Goal: Transaction & Acquisition: Purchase product/service

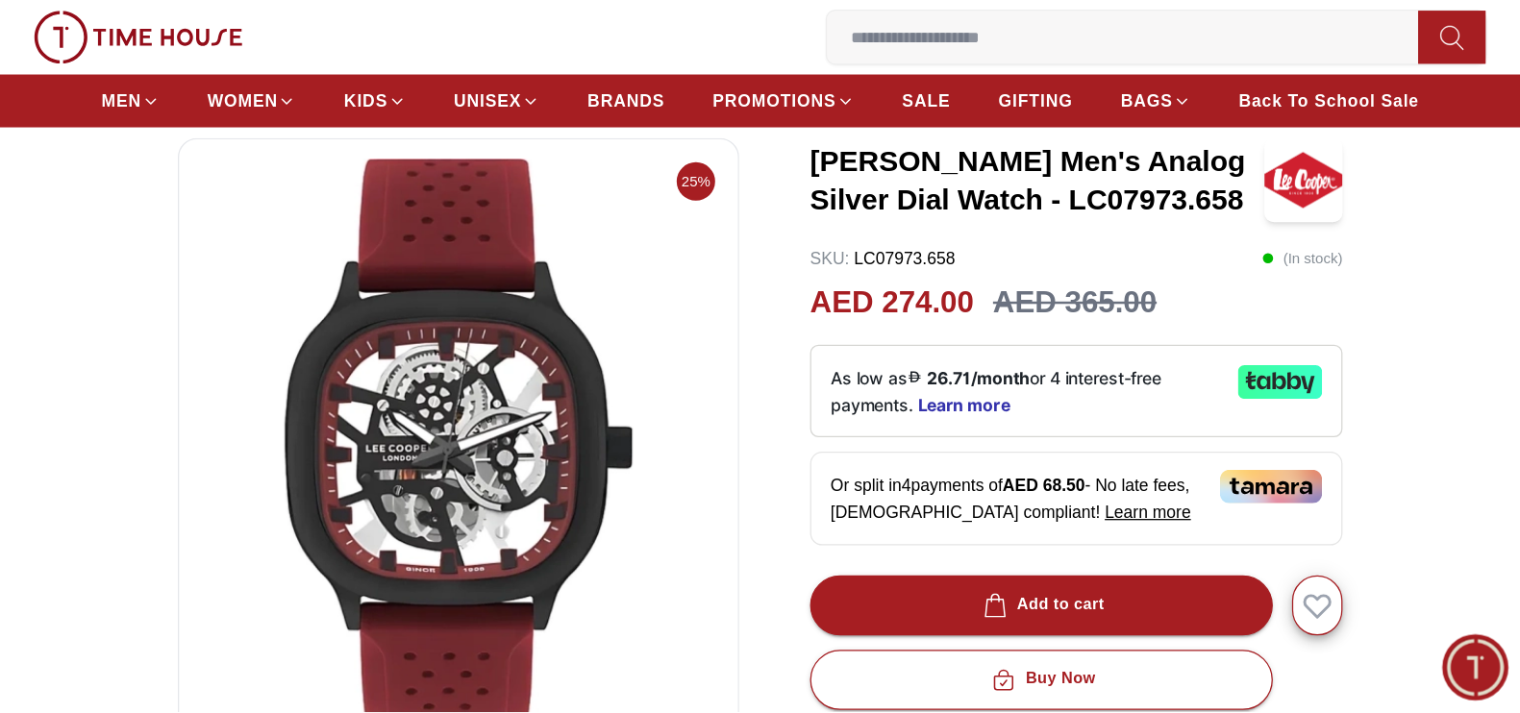
scroll to position [95, 0]
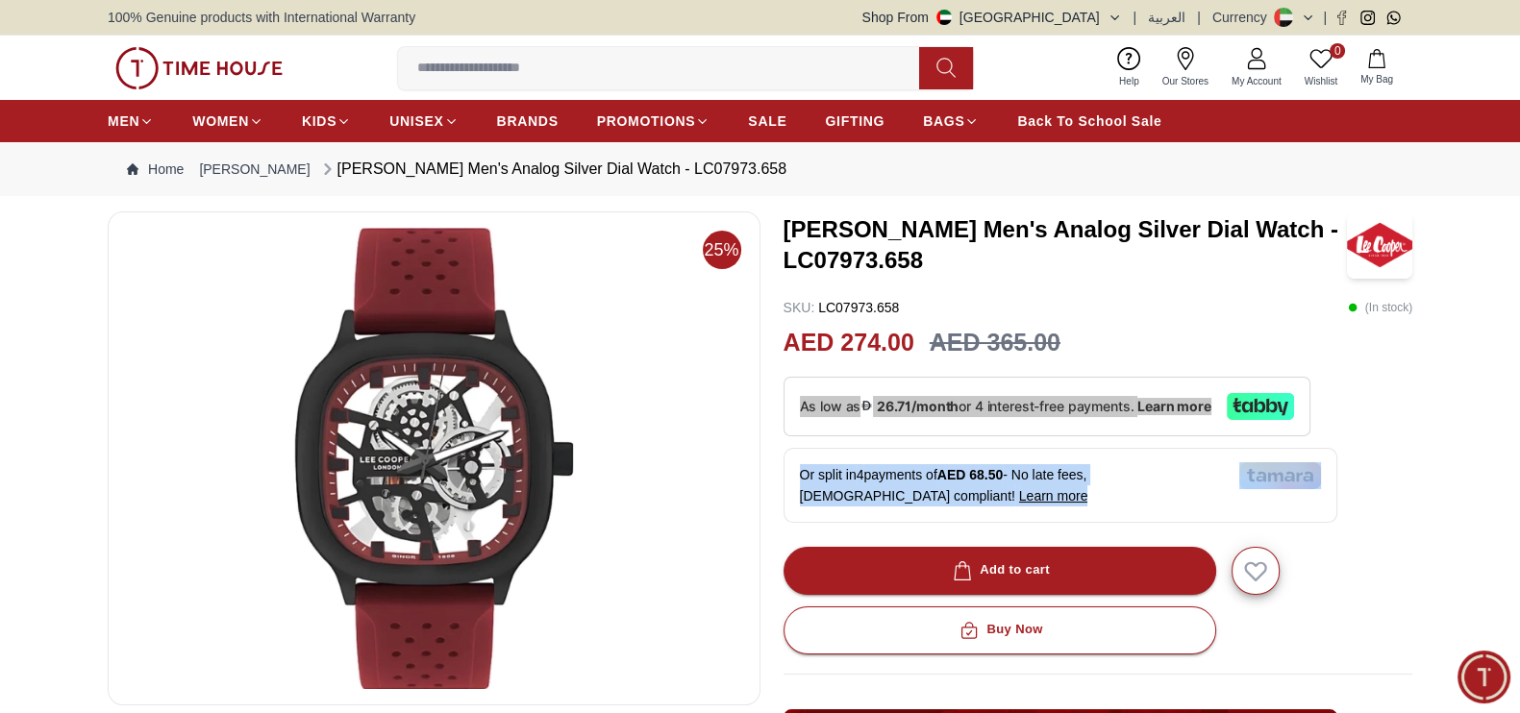
drag, startPoint x: 885, startPoint y: 498, endPoint x: 795, endPoint y: 391, distance: 139.8
click at [795, 391] on div "Or split in 4 payments of AED 68.50 - No late fees, Sharia compliant! Learn more" at bounding box center [1060, 450] width 554 height 146
click at [881, 504] on div "Or split in 4 payments of AED 68.50 - No late fees, Sharia compliant! Learn more" at bounding box center [1060, 485] width 554 height 75
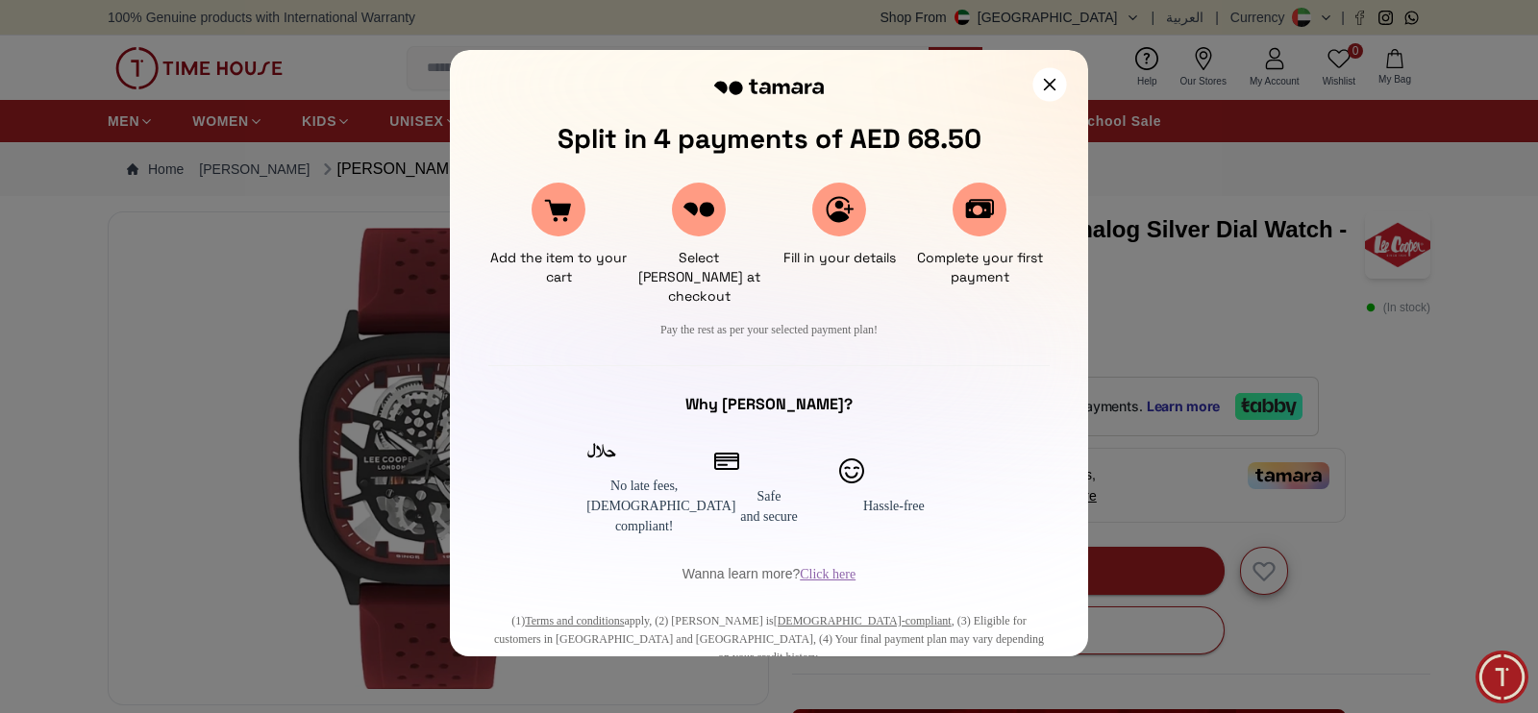
click at [1040, 90] on div at bounding box center [1049, 84] width 34 height 34
